Goal: Information Seeking & Learning: Learn about a topic

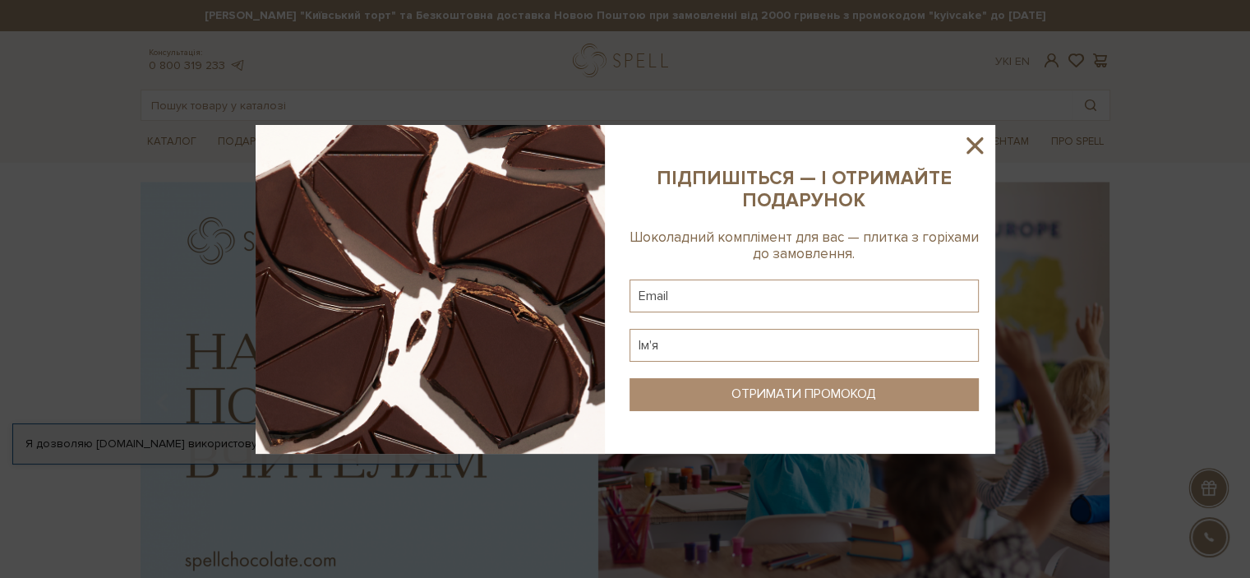
click at [973, 149] on icon at bounding box center [975, 145] width 28 height 28
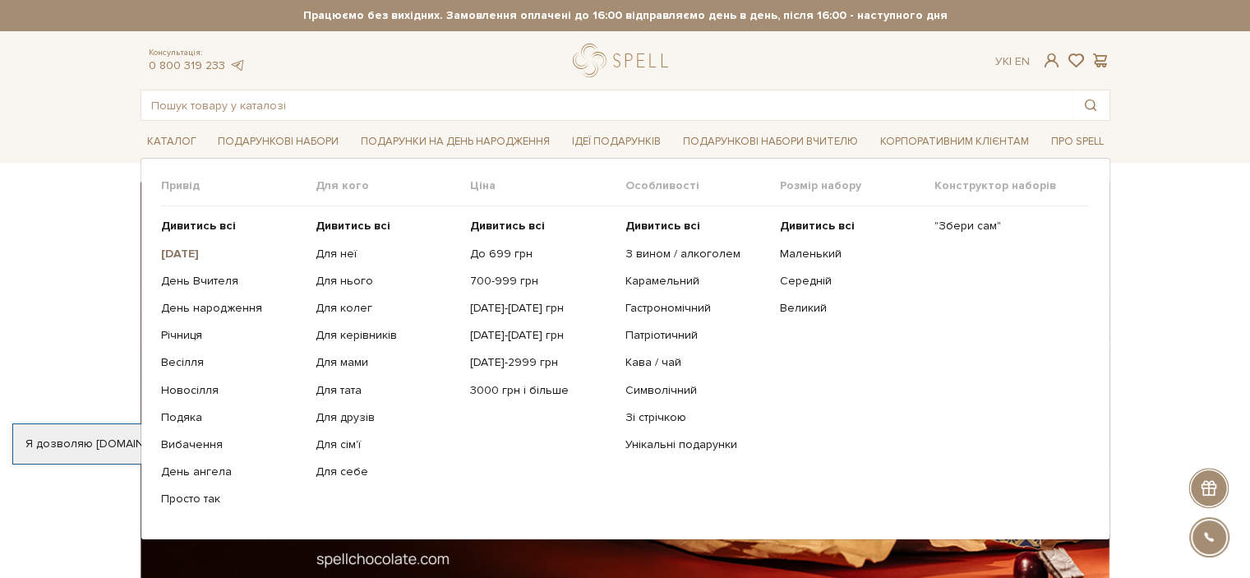
click at [197, 249] on b "[DATE]" at bounding box center [180, 254] width 38 height 14
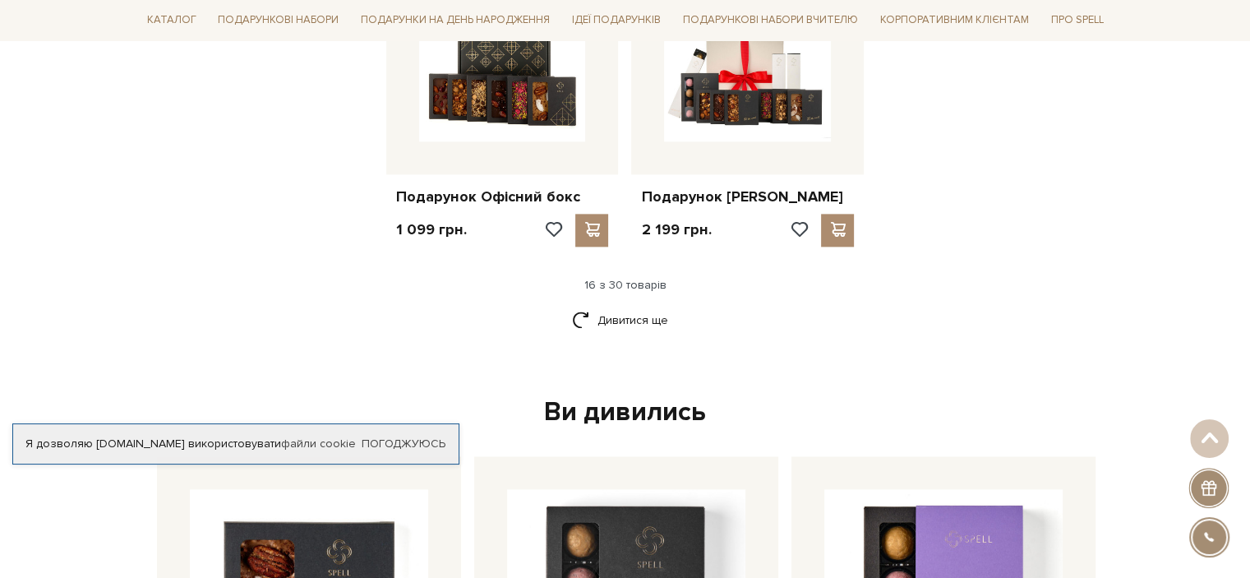
scroll to position [2137, 0]
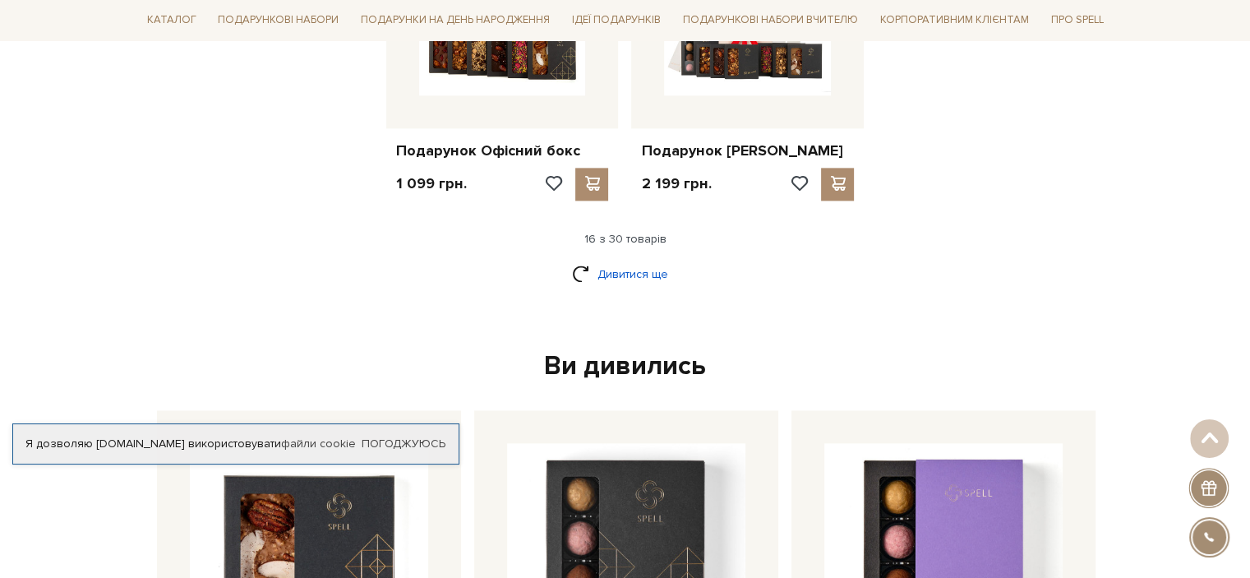
click at [600, 267] on link "Дивитися ще" at bounding box center [625, 274] width 107 height 29
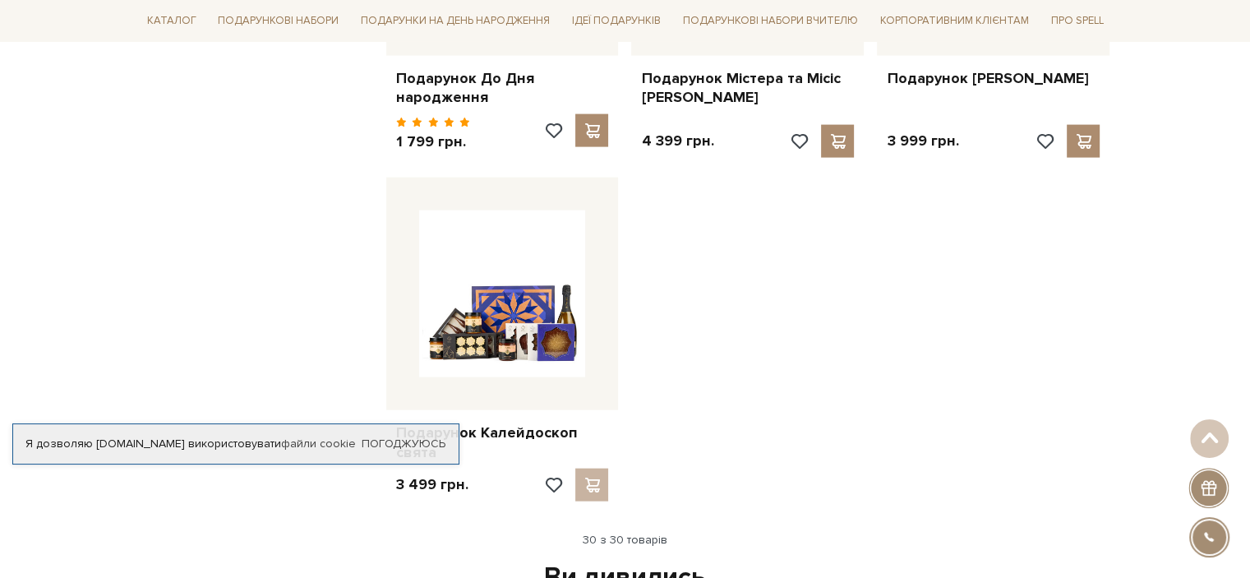
scroll to position [3698, 0]
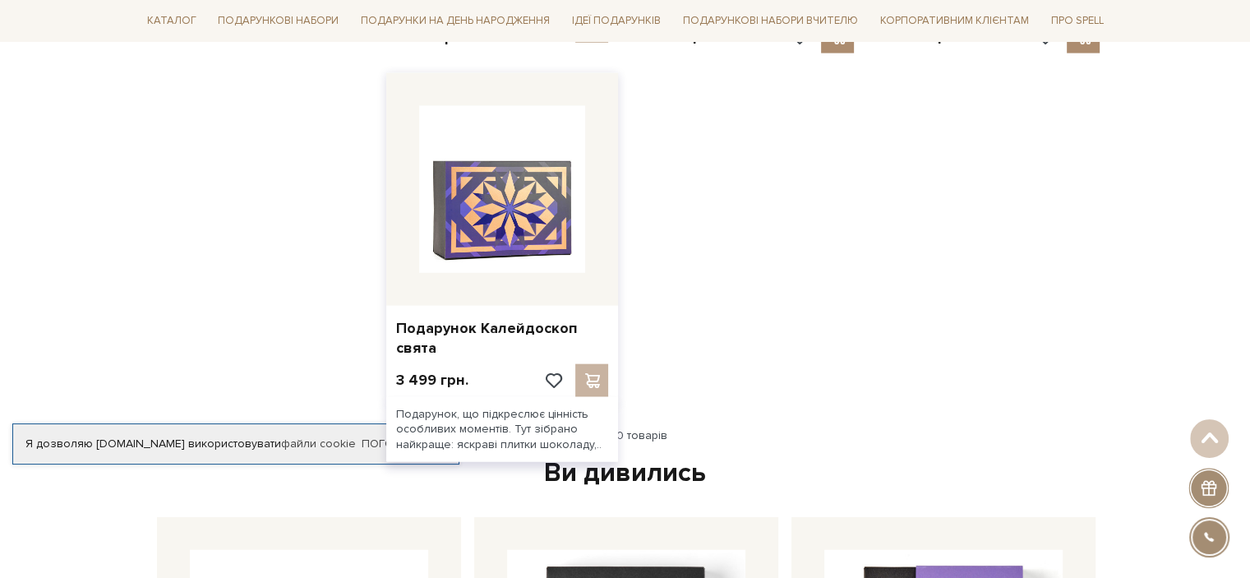
click at [500, 191] on img at bounding box center [502, 189] width 167 height 167
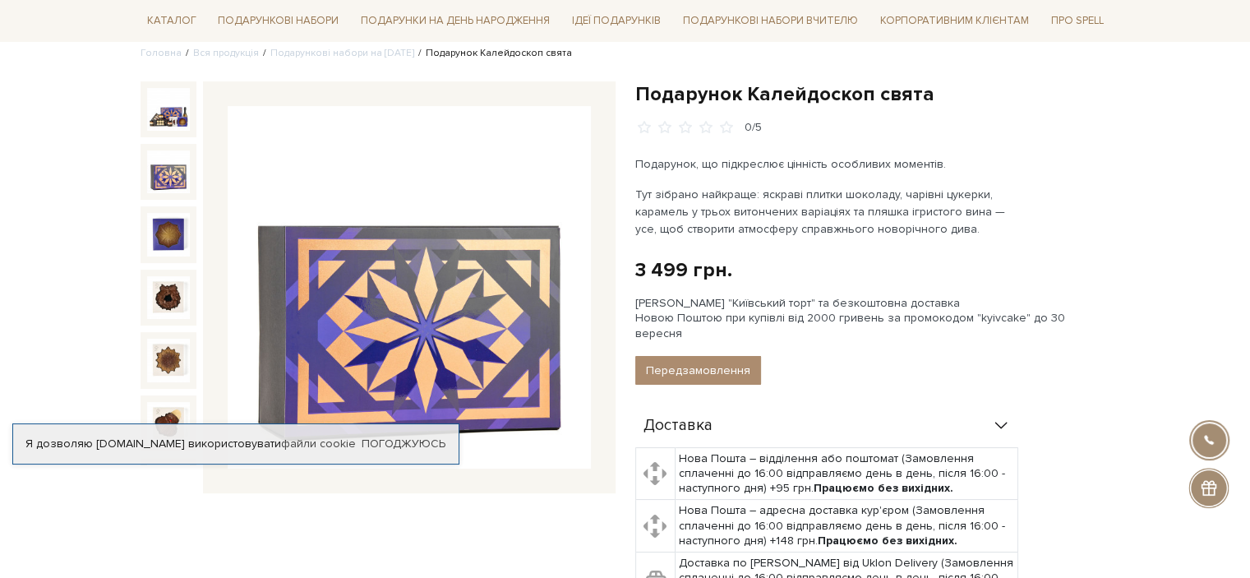
scroll to position [164, 0]
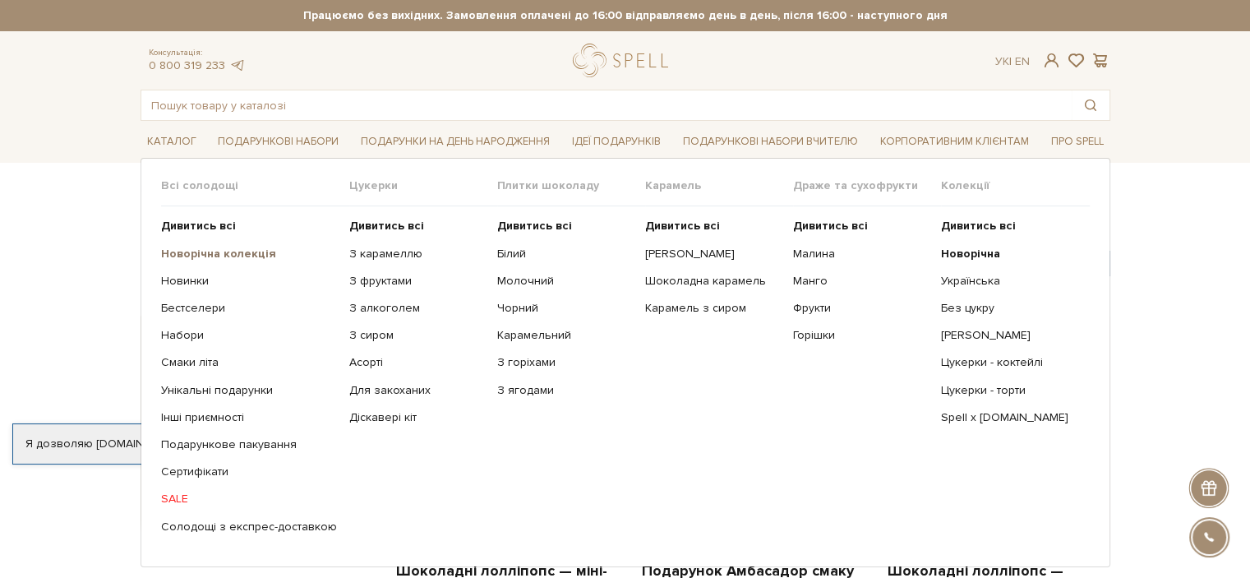
click at [224, 250] on b "Новорічна колекція" at bounding box center [218, 254] width 115 height 14
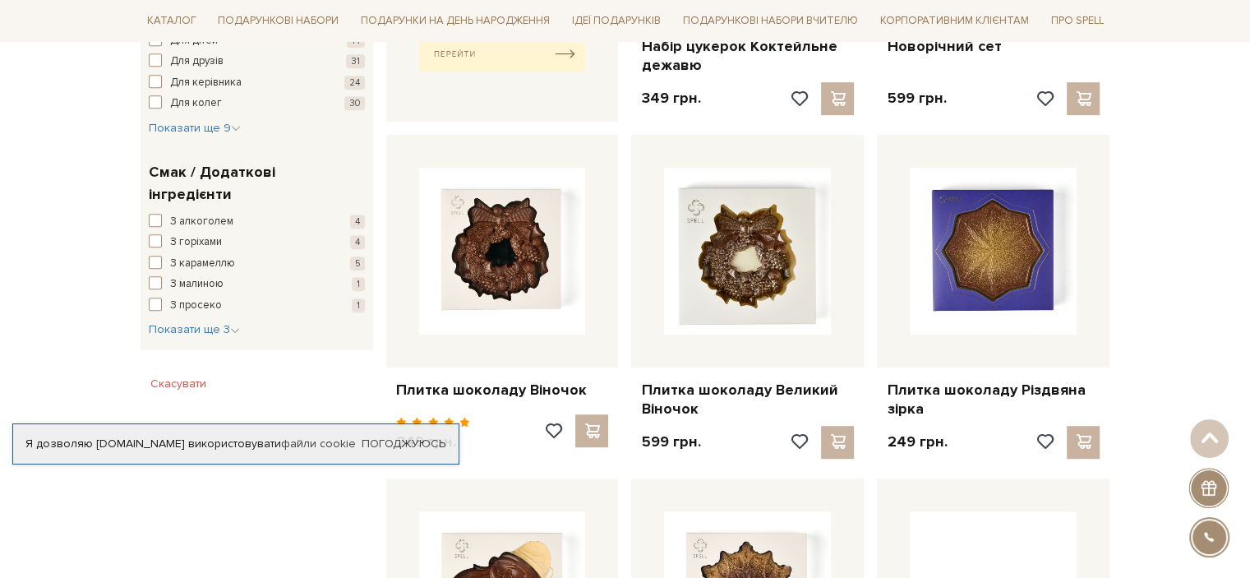
scroll to position [904, 0]
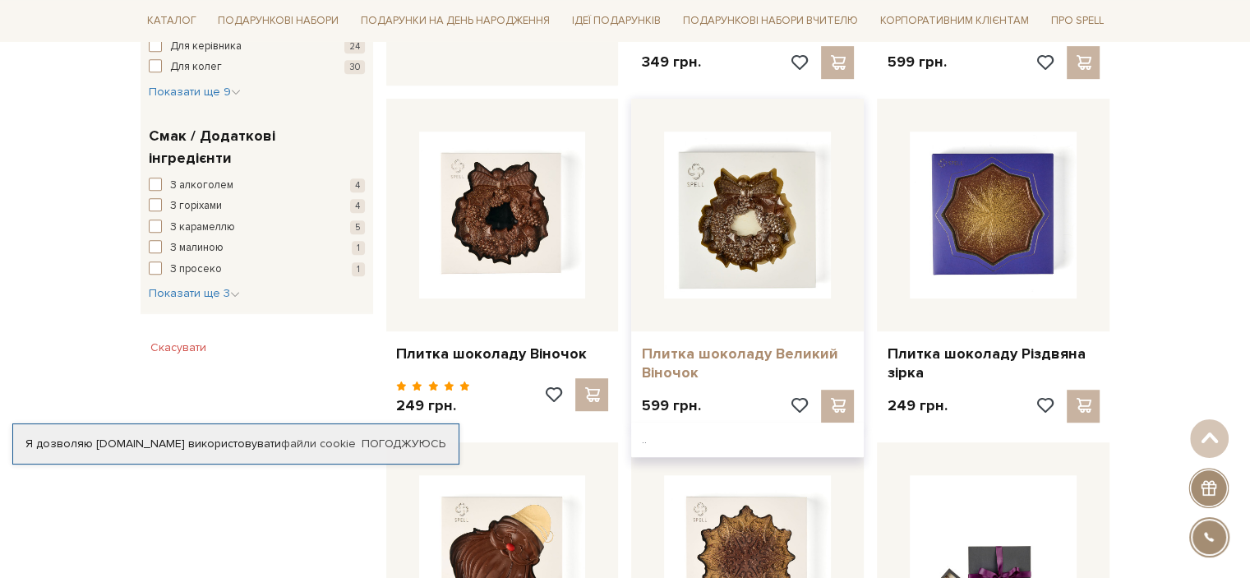
click at [720, 349] on link "Плитка шоколаду Великий Віночок" at bounding box center [747, 363] width 213 height 39
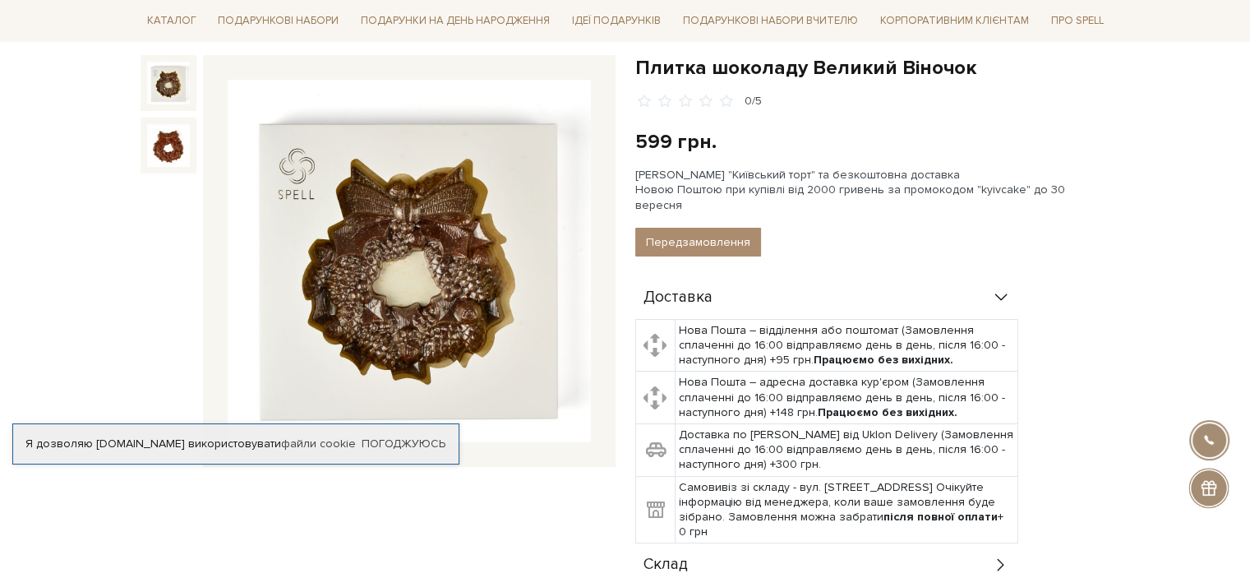
scroll to position [164, 0]
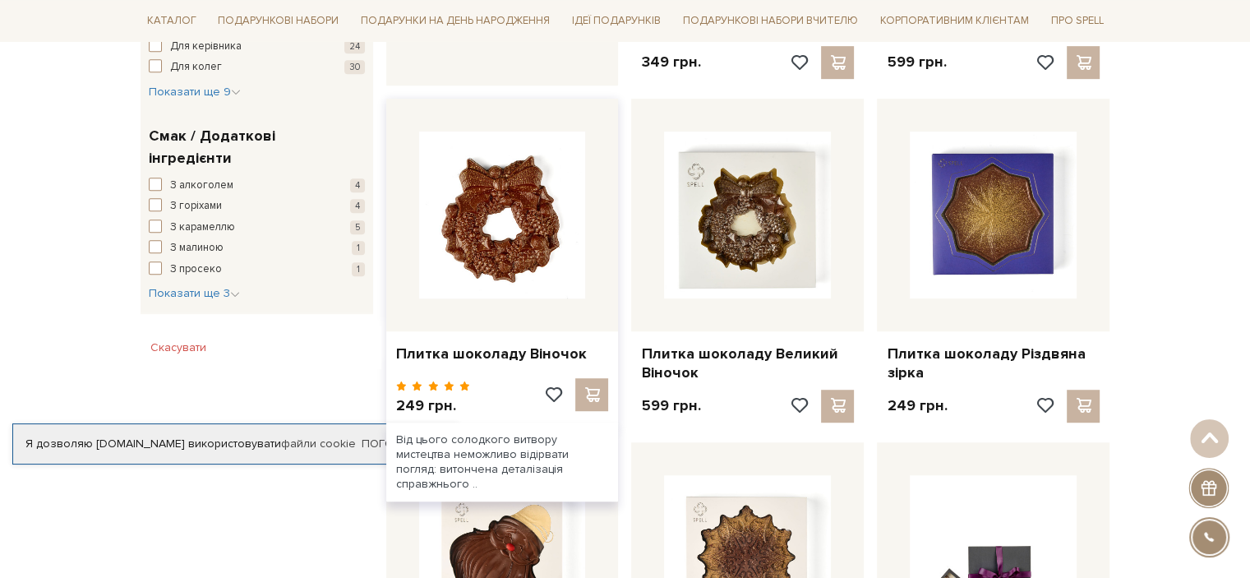
click at [511, 253] on img at bounding box center [502, 214] width 167 height 167
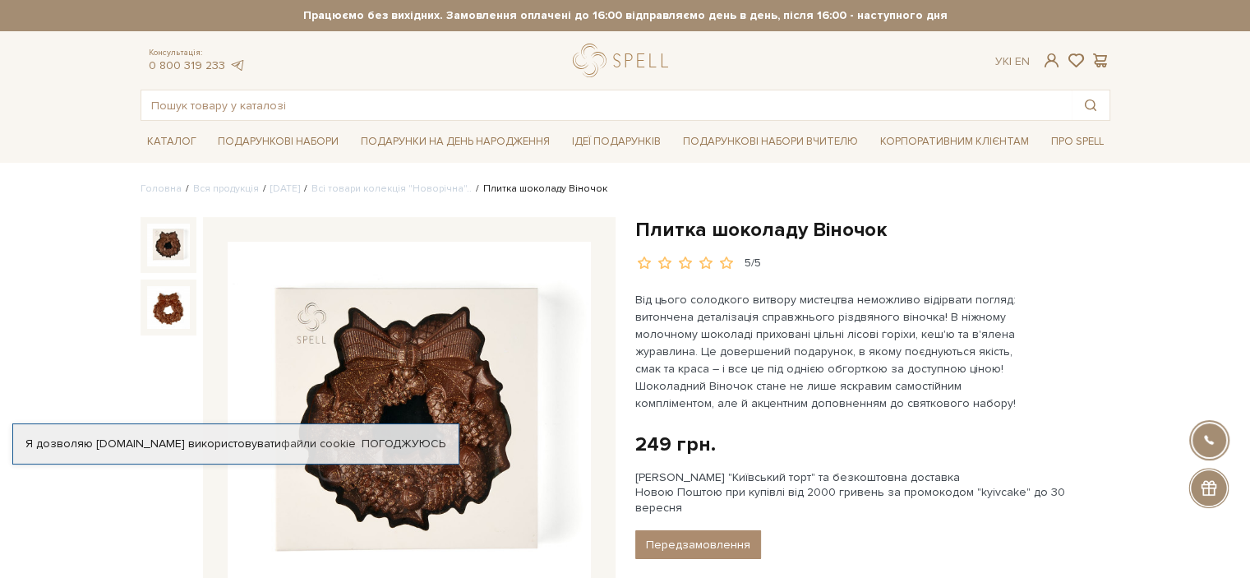
scroll to position [82, 0]
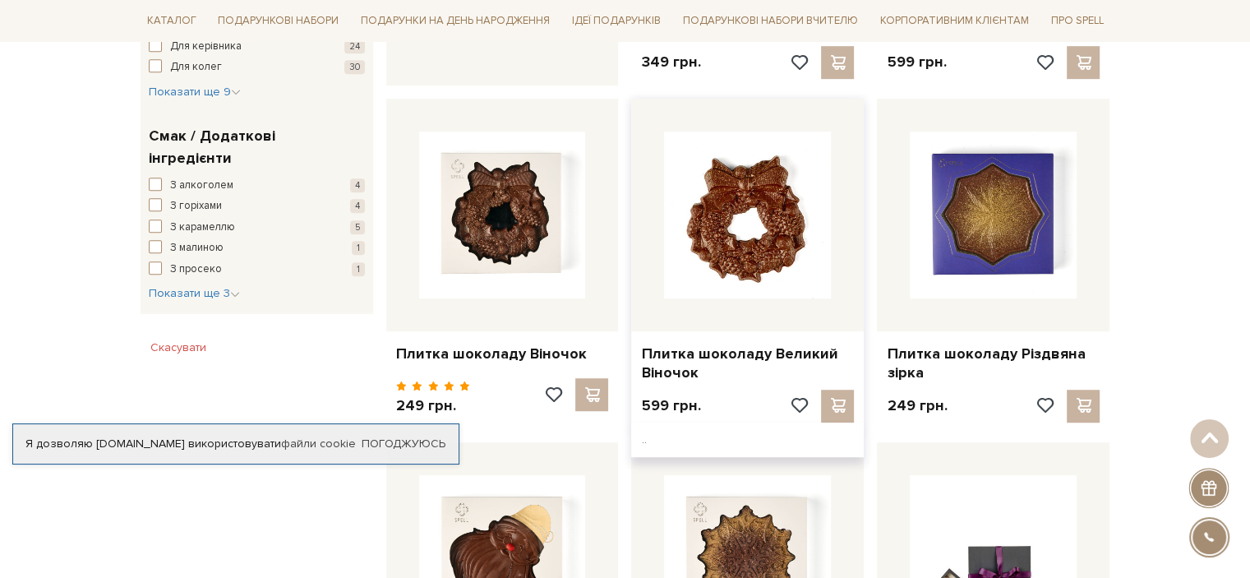
click at [802, 224] on img at bounding box center [747, 214] width 167 height 167
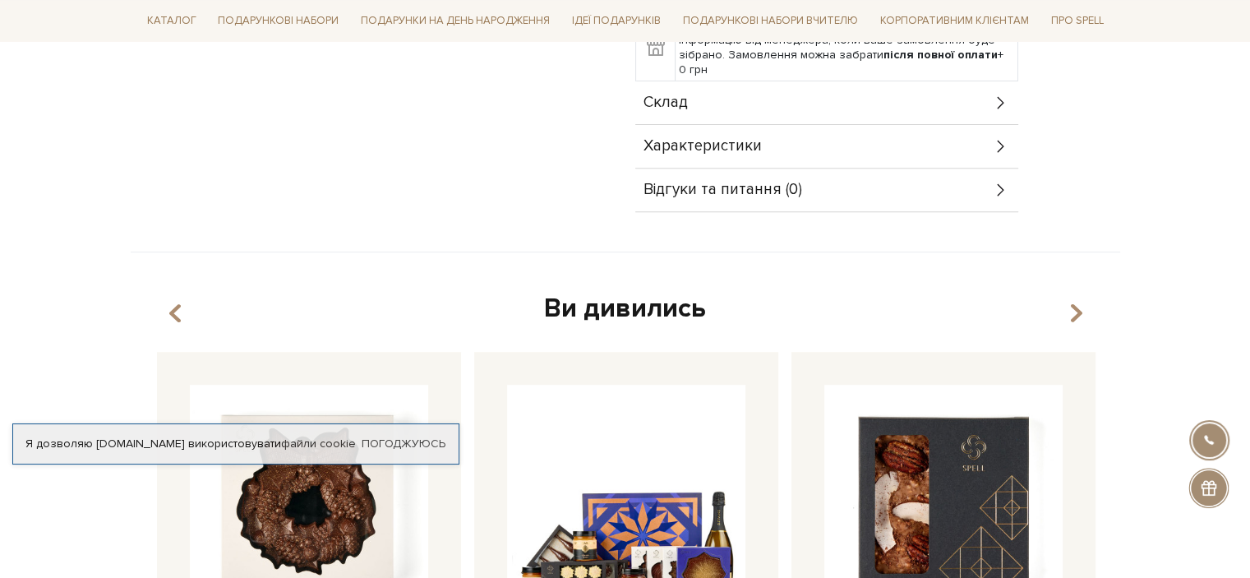
scroll to position [411, 0]
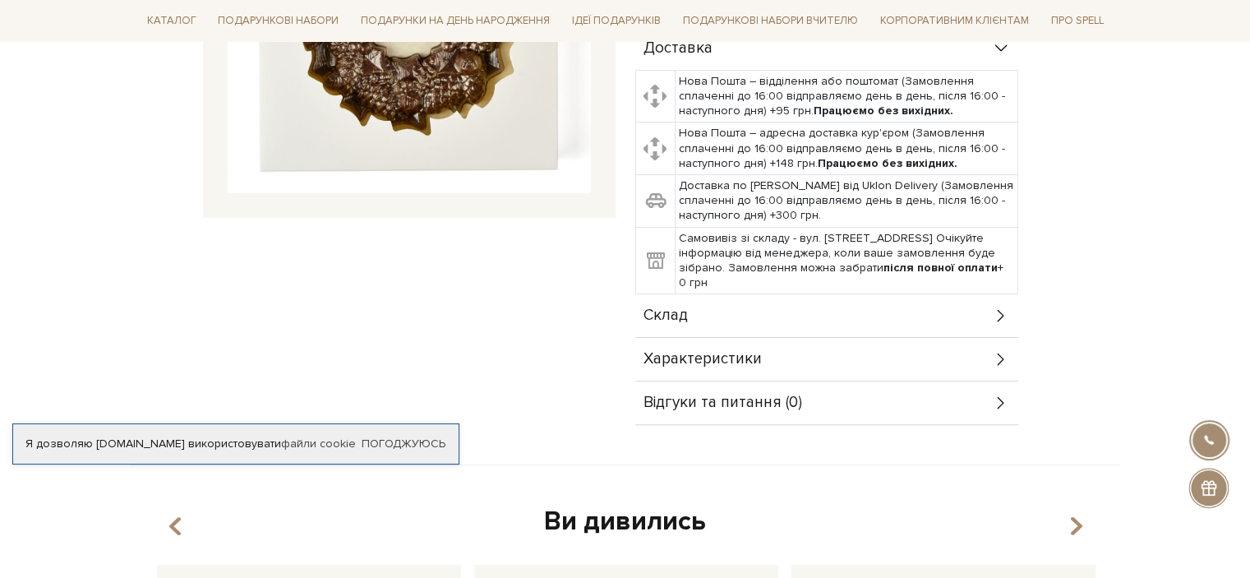
click at [727, 305] on div "Склад" at bounding box center [826, 315] width 383 height 43
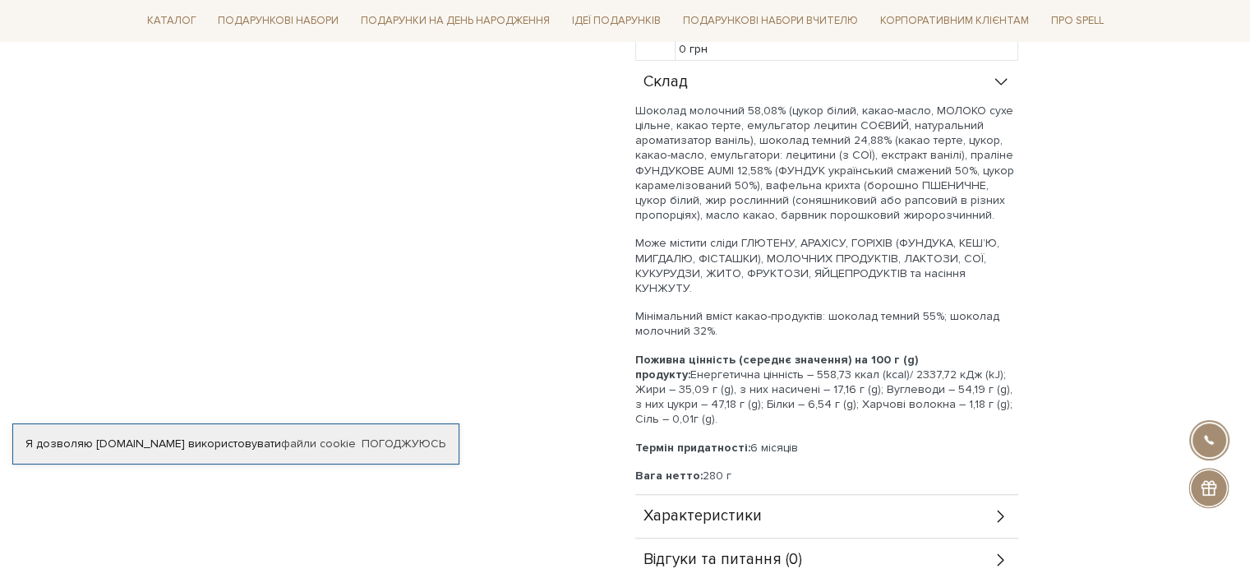
scroll to position [657, 0]
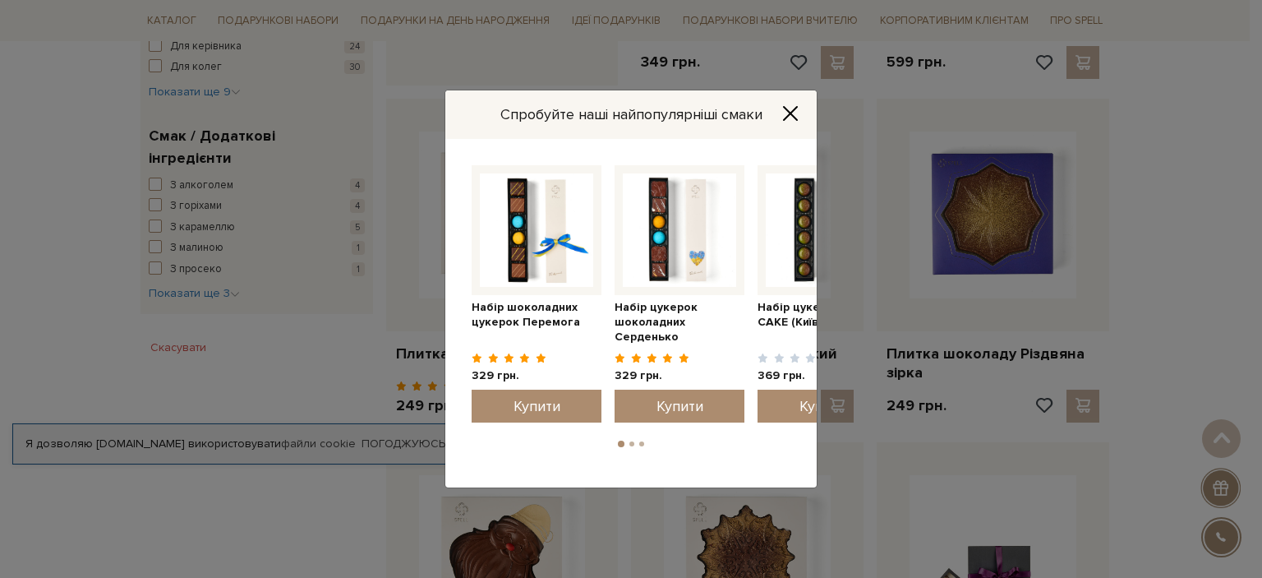
click at [783, 118] on icon "Close" at bounding box center [790, 113] width 16 height 16
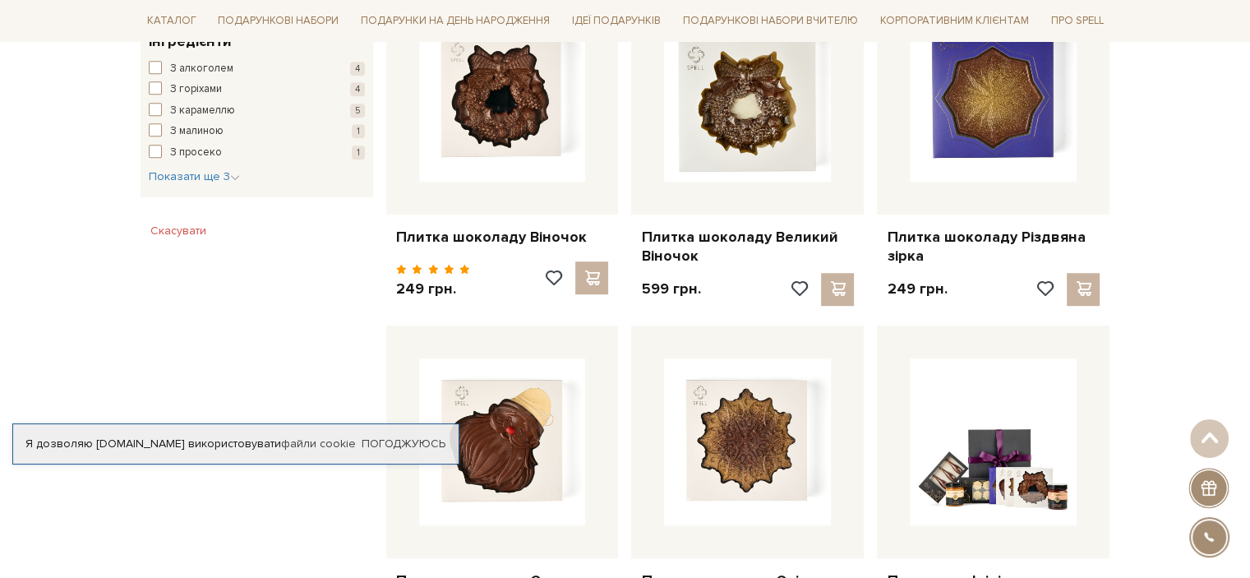
scroll to position [986, 0]
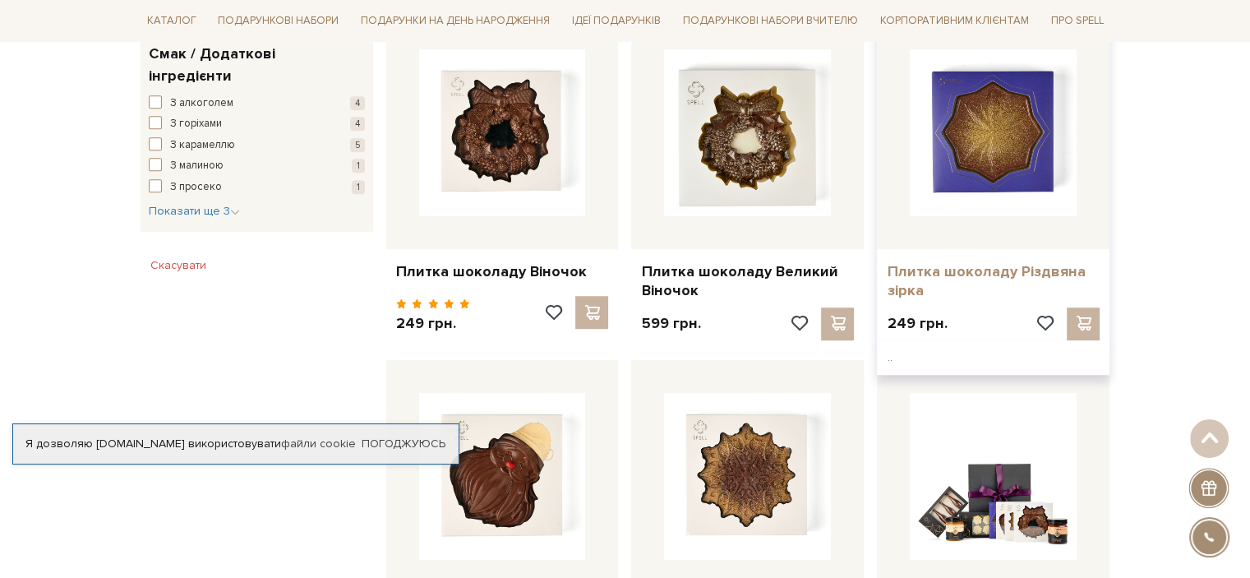
click at [994, 274] on link "Плитка шоколаду Різдвяна зірка" at bounding box center [993, 281] width 213 height 39
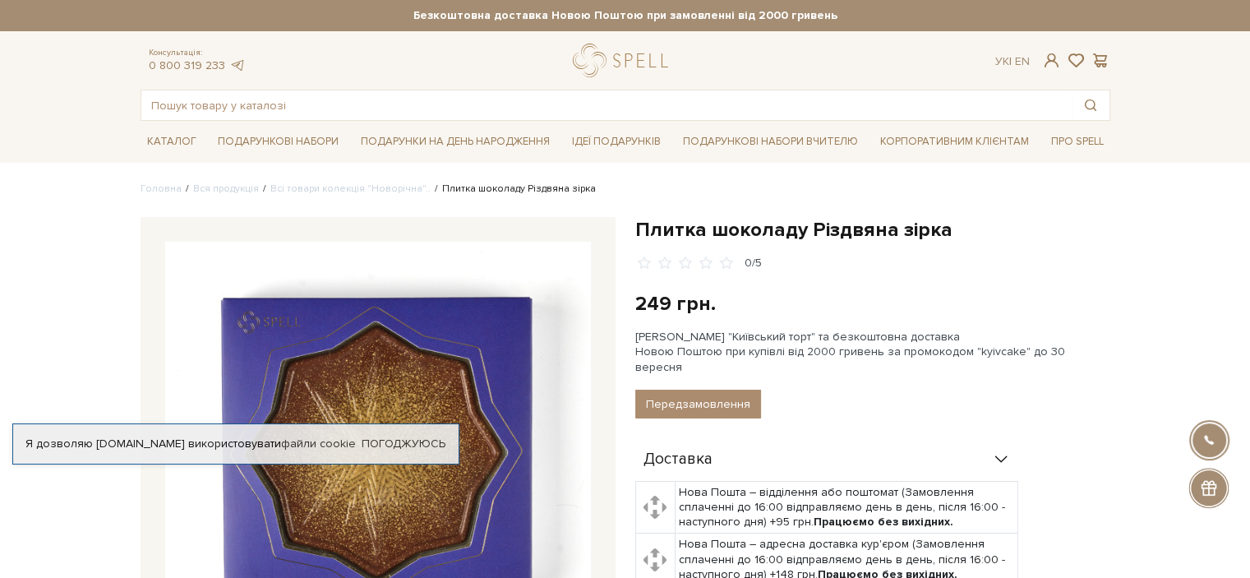
scroll to position [247, 0]
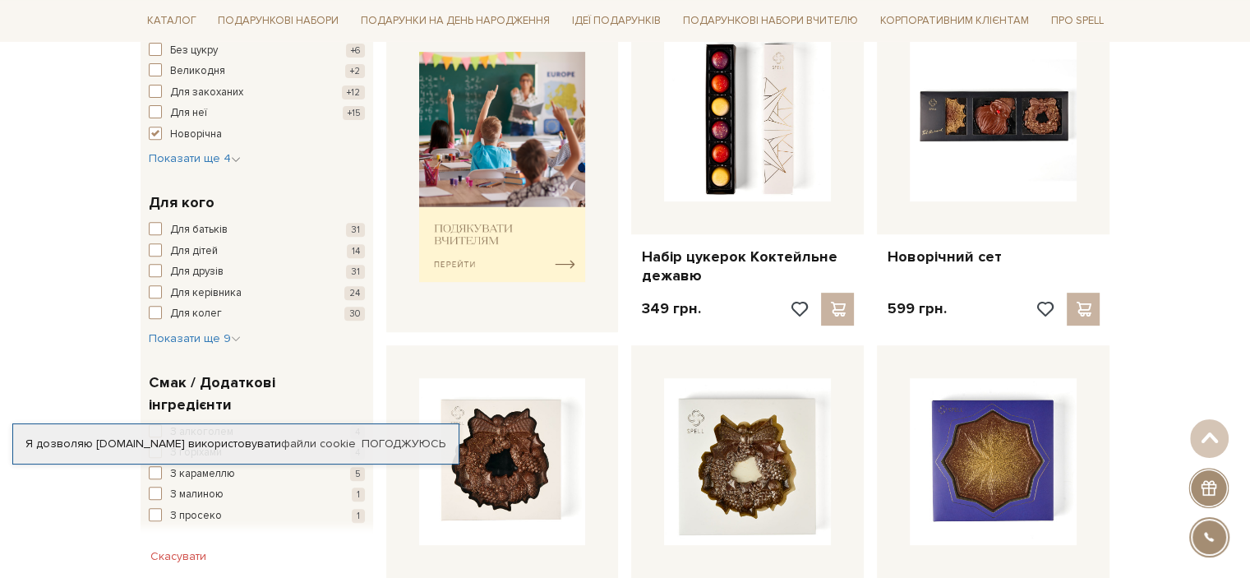
scroll to position [247, 0]
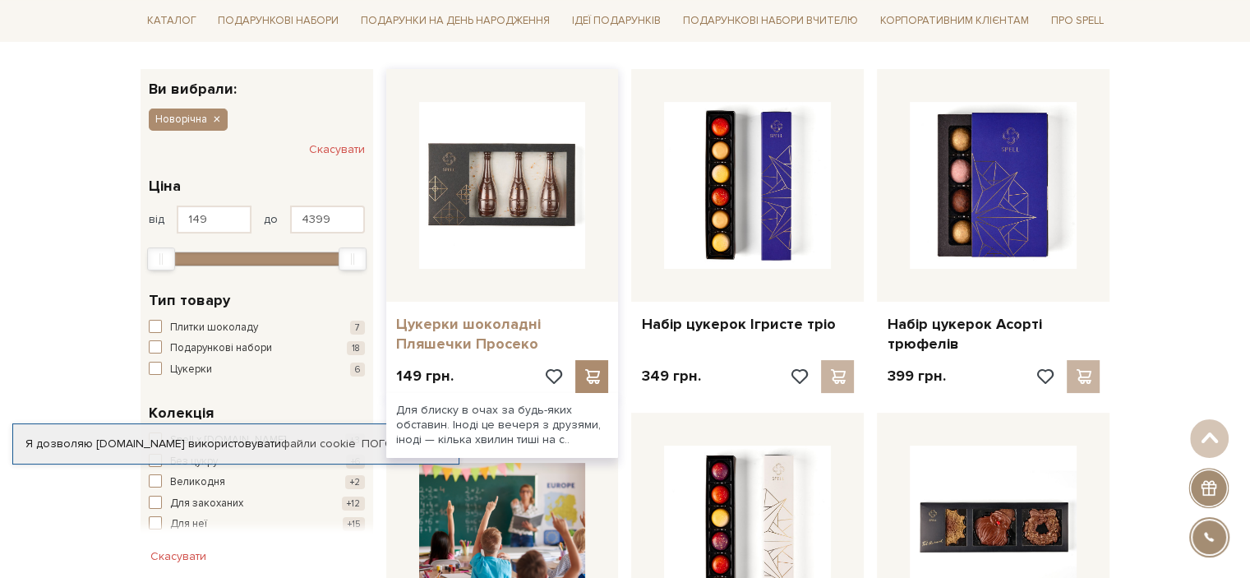
click at [483, 335] on link "Цукерки шоколадні Пляшечки Просеко" at bounding box center [502, 334] width 213 height 39
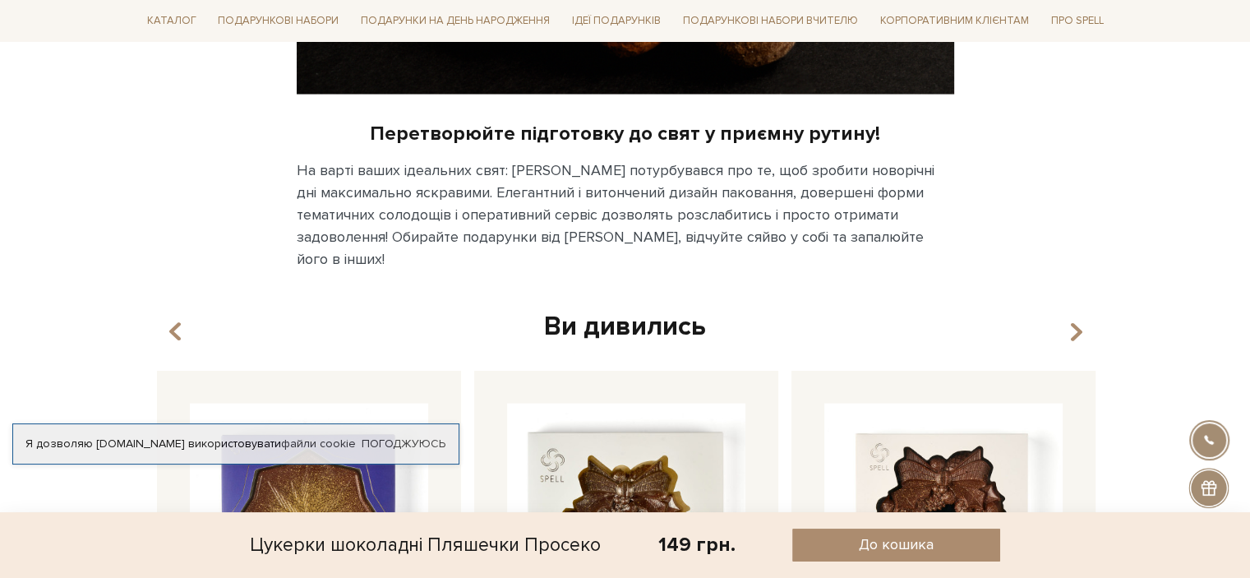
scroll to position [3287, 0]
